Goal: Find specific page/section: Find specific page/section

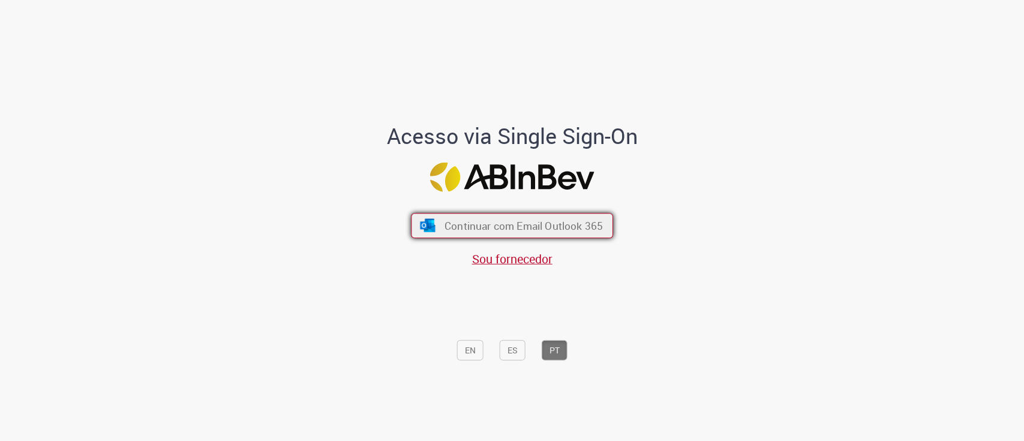
click at [574, 228] on span "Continuar com Email Outlook 365" at bounding box center [524, 225] width 158 height 14
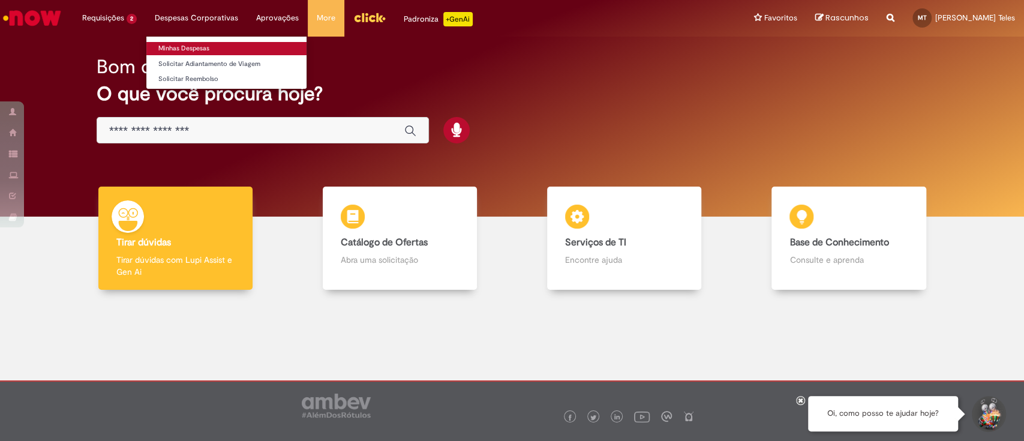
click at [169, 49] on link "Minhas Despesas" at bounding box center [226, 48] width 160 height 13
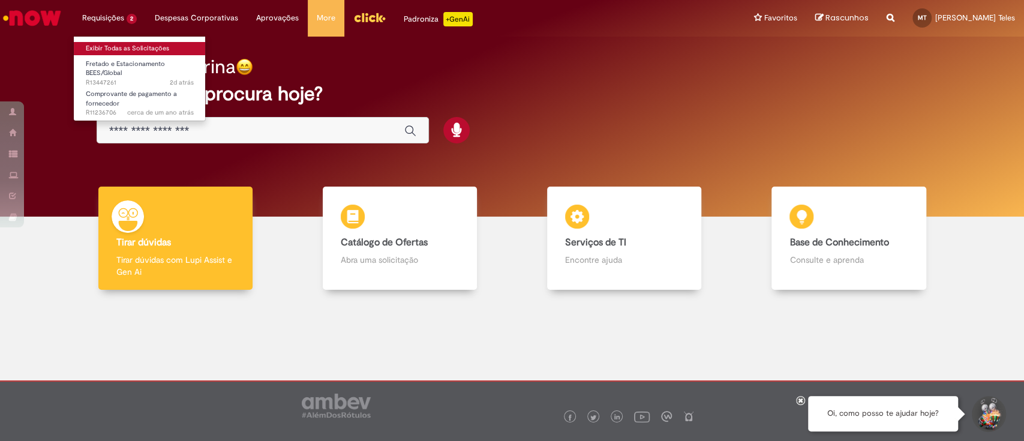
click at [124, 52] on link "Exibir Todas as Solicitações" at bounding box center [140, 48] width 132 height 13
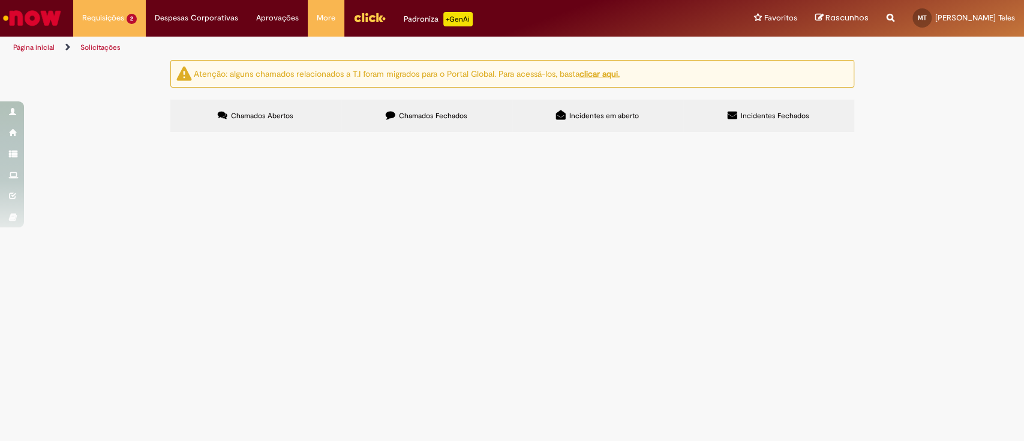
click at [0, 0] on span "Bom dia, solicito a inclusão no estacionamento Carrefour." at bounding box center [0, 0] width 0 height 0
